Goal: Information Seeking & Learning: Find specific fact

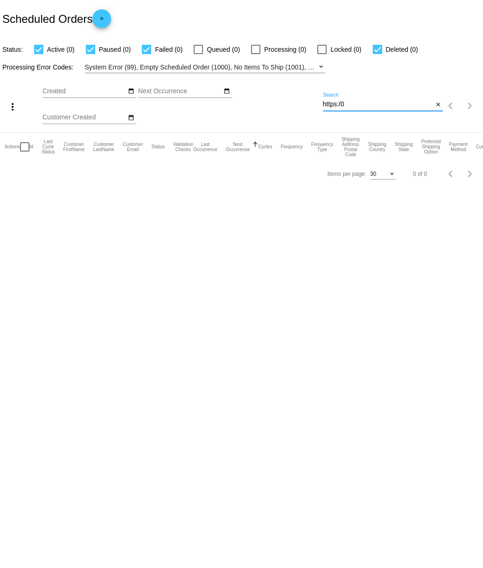
click at [354, 104] on input "https:/0" at bounding box center [378, 104] width 111 height 7
type input "h"
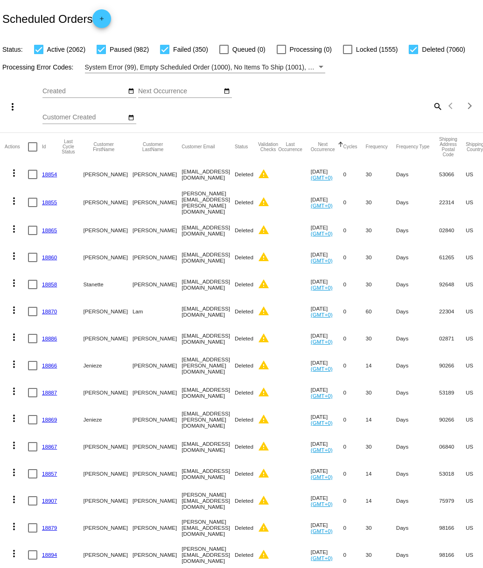
click at [437, 107] on mat-icon "search" at bounding box center [437, 106] width 11 height 14
click at [361, 107] on input "Search" at bounding box center [383, 104] width 120 height 7
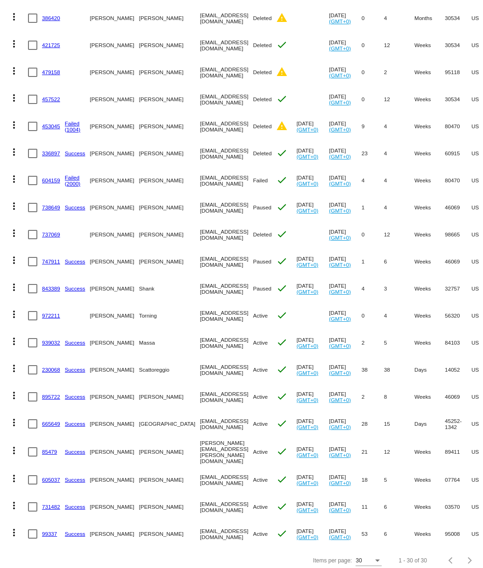
scroll to position [431, 0]
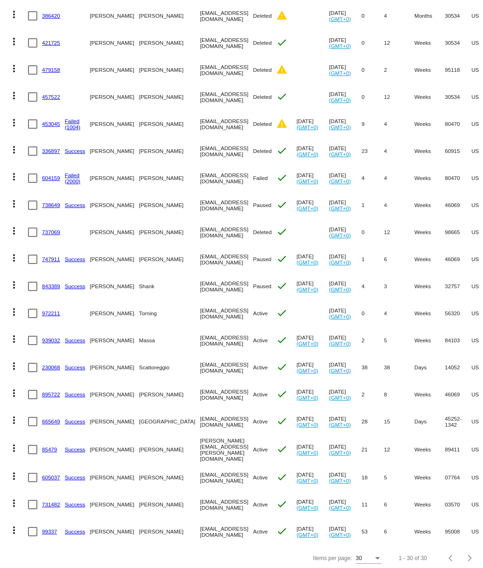
type input "steve"
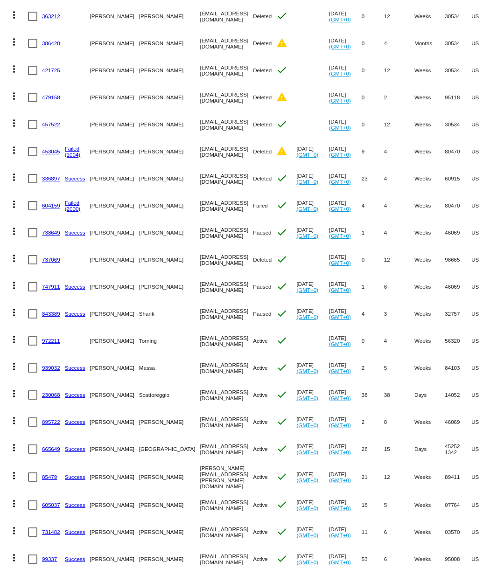
scroll to position [395, 0]
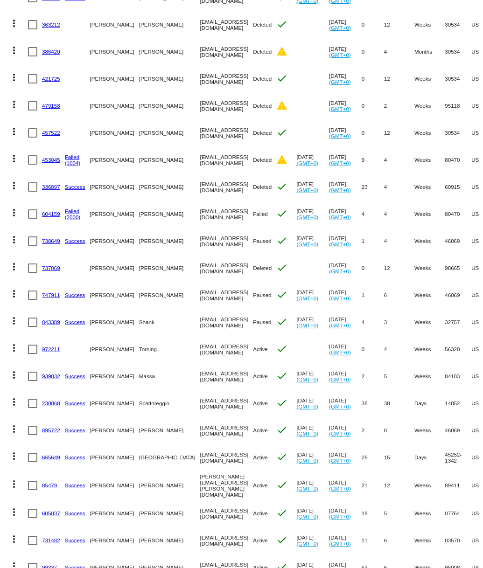
drag, startPoint x: 157, startPoint y: 404, endPoint x: 218, endPoint y: 401, distance: 60.7
click at [218, 401] on mat-cell "sscattoreggio@gmail.com" at bounding box center [226, 403] width 53 height 27
copy mat-cell "sscattoreggio@gmail.com"
drag, startPoint x: 426, startPoint y: 308, endPoint x: 169, endPoint y: 404, distance: 274.3
click at [200, 404] on mat-cell "sscattoreggio@gmail.com" at bounding box center [226, 403] width 53 height 27
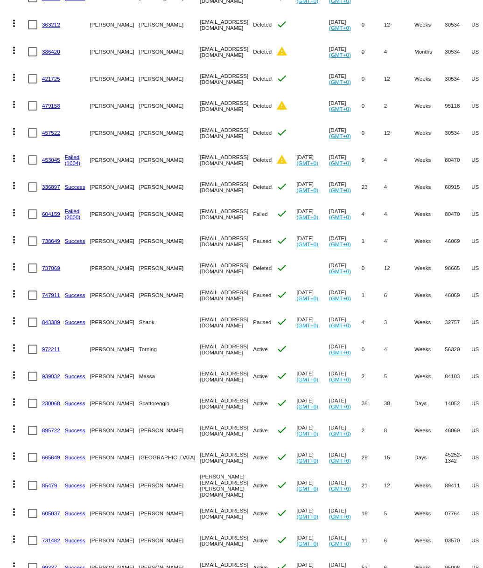
drag, startPoint x: 158, startPoint y: 403, endPoint x: 222, endPoint y: 404, distance: 63.9
click at [218, 403] on mat-cell "sscattoreggio@gmail.com" at bounding box center [226, 403] width 53 height 27
copy mat-cell "sscattoreggio@gmail.com"
